Goal: Register for event/course

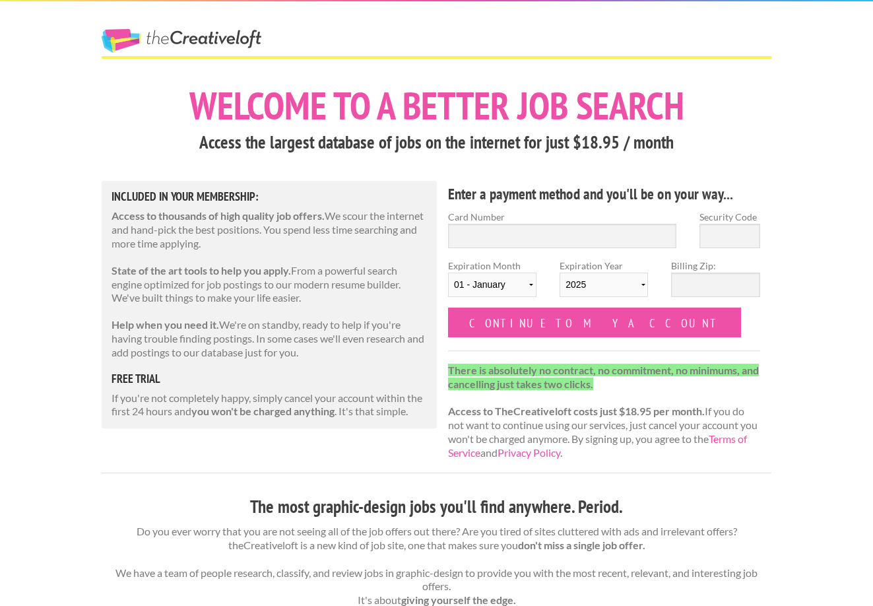
click at [183, 21] on div "The Creative Loft" at bounding box center [205, 28] width 231 height 55
click at [176, 34] on link "The Creative Loft" at bounding box center [182, 41] width 160 height 24
click at [202, 30] on link "The Creative Loft" at bounding box center [182, 41] width 160 height 24
click at [186, 39] on link "The Creative Loft" at bounding box center [182, 41] width 160 height 24
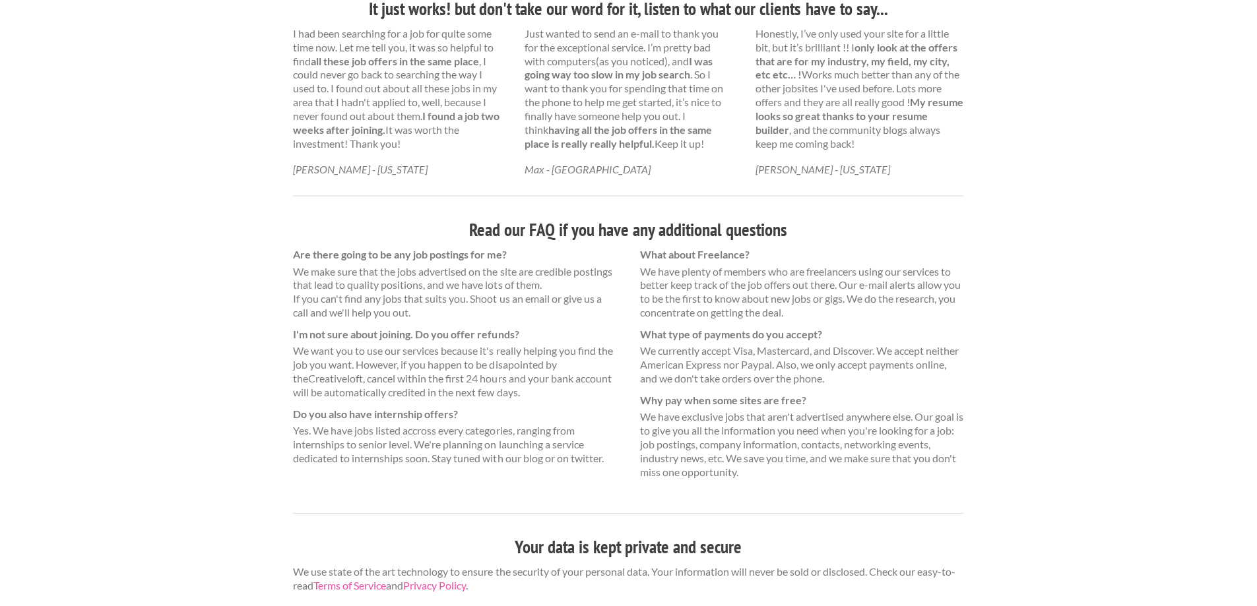
scroll to position [768, 0]
